Goal: Transaction & Acquisition: Purchase product/service

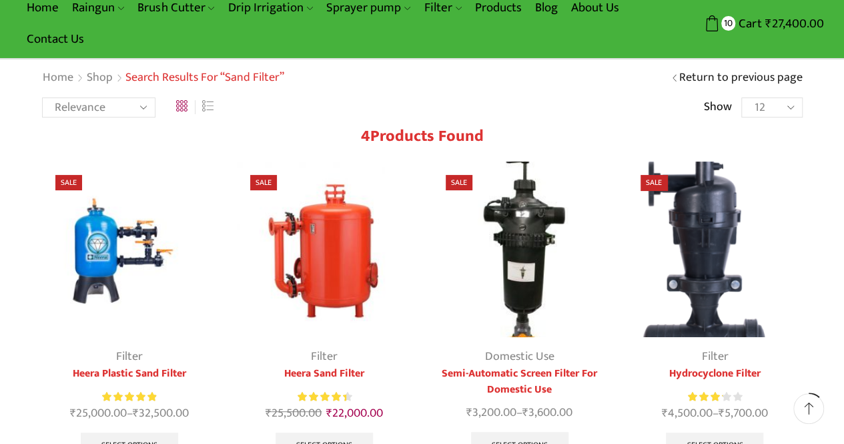
scroll to position [73, 0]
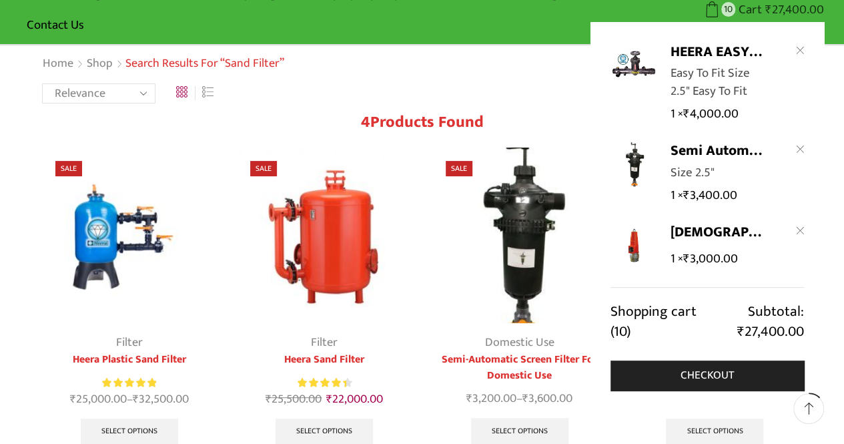
click at [778, 7] on bdi "₹ 27,400.00" at bounding box center [794, 9] width 59 height 21
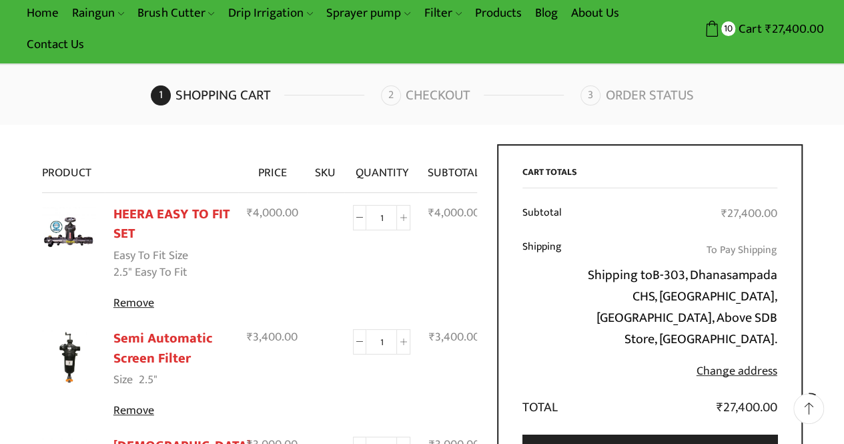
scroll to position [3, 0]
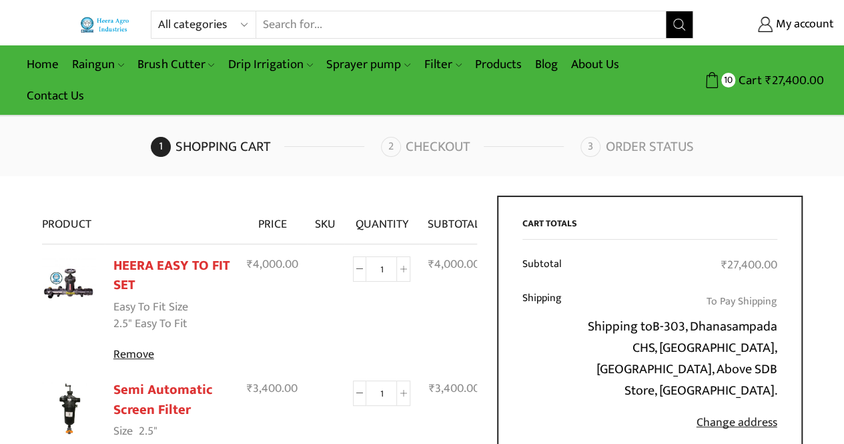
click at [304, 29] on input "Search input" at bounding box center [461, 24] width 410 height 27
type input "f"
type input "pipe"
click at [666, 11] on button "Search" at bounding box center [679, 24] width 27 height 27
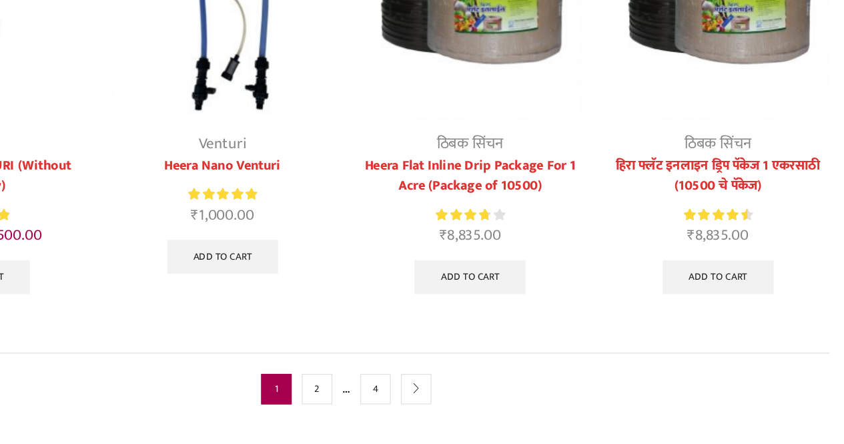
scroll to position [730, 0]
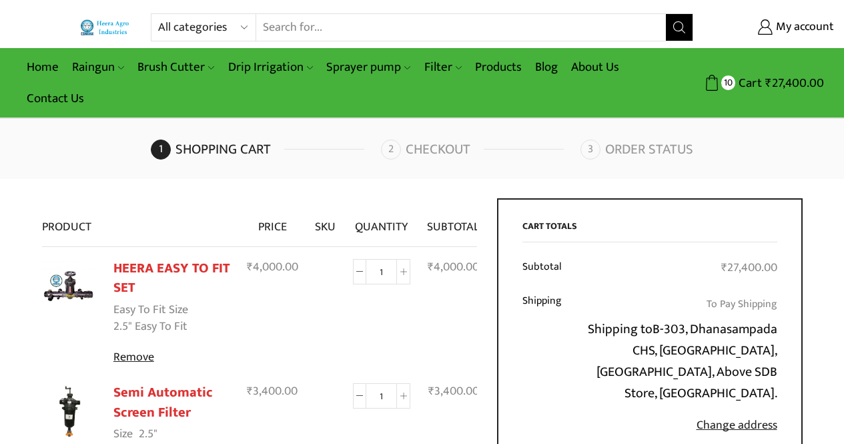
scroll to position [3, 0]
